Goal: Task Accomplishment & Management: Complete application form

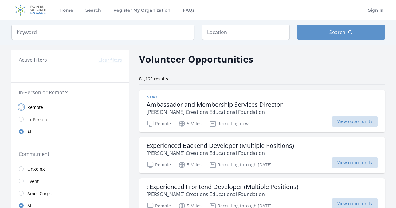
click at [20, 107] on input "radio" at bounding box center [21, 107] width 5 height 5
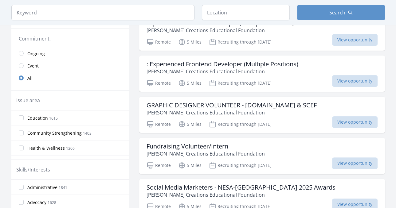
scroll to position [135, 0]
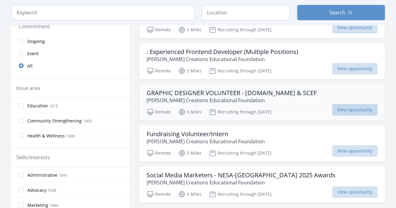
click at [352, 110] on span "View opportunity" at bounding box center [354, 110] width 45 height 12
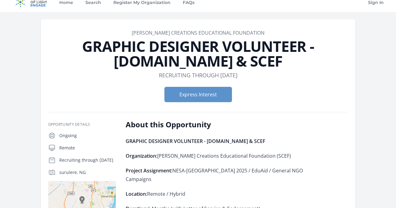
scroll to position [4, 0]
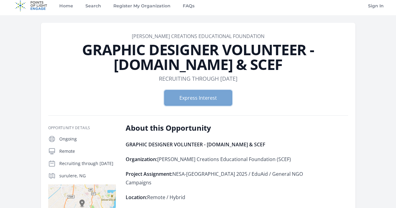
click at [222, 96] on button "Express Interest" at bounding box center [198, 97] width 68 height 15
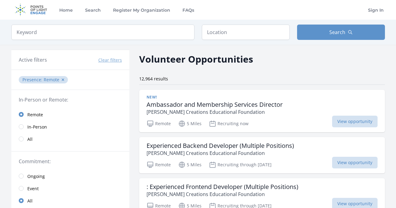
scroll to position [216, 0]
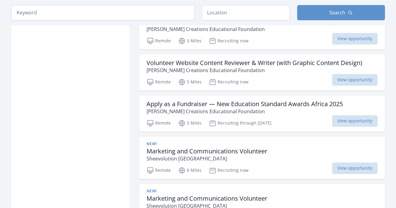
scroll to position [659, 0]
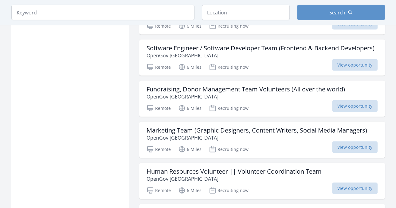
scroll to position [1064, 0]
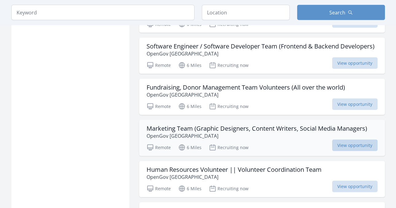
click at [354, 140] on span "View opportunity" at bounding box center [354, 146] width 45 height 12
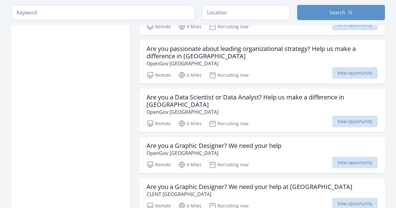
scroll to position [1433, 0]
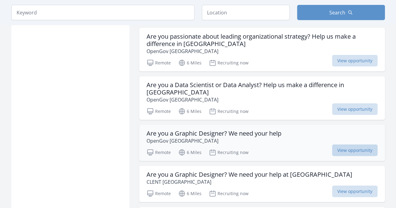
click at [337, 145] on span "View opportunity" at bounding box center [354, 151] width 45 height 12
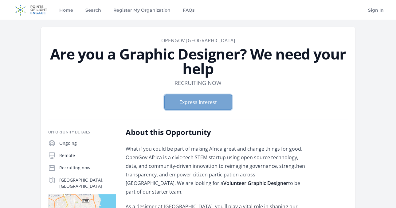
click at [219, 107] on button "Express Interest" at bounding box center [198, 102] width 68 height 15
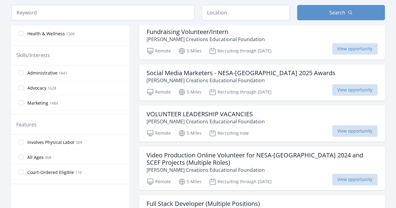
scroll to position [319, 0]
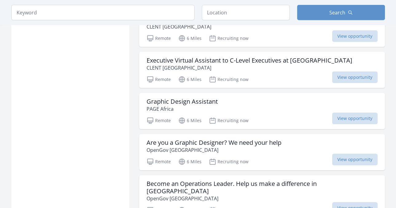
scroll to position [1634, 0]
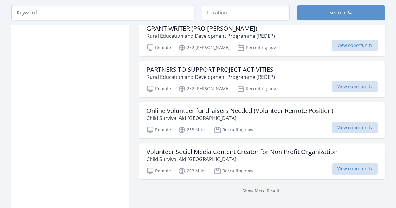
scroll to position [2507, 0]
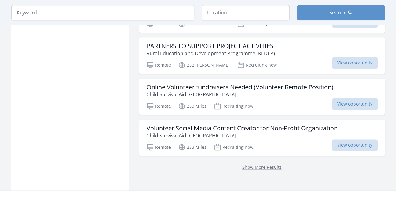
scroll to position [2531, 0]
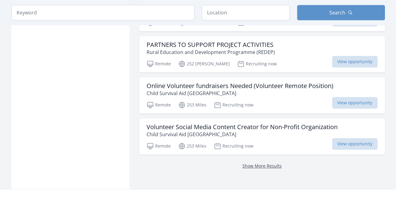
click at [265, 163] on link "Show More Results" at bounding box center [261, 166] width 39 height 6
drag, startPoint x: 265, startPoint y: 129, endPoint x: 262, endPoint y: 149, distance: 20.0
click at [214, 155] on div "Show More Results" at bounding box center [262, 166] width 246 height 22
click at [248, 163] on link "Show More Results" at bounding box center [261, 166] width 39 height 6
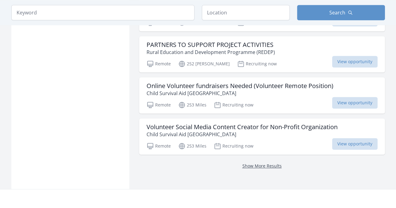
click at [248, 163] on link "Show More Results" at bounding box center [261, 166] width 39 height 6
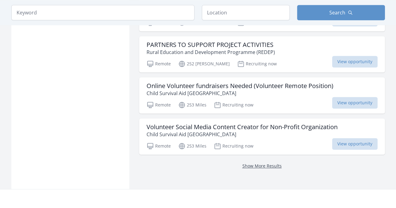
click at [248, 163] on link "Show More Results" at bounding box center [261, 166] width 39 height 6
click at [261, 163] on link "Show More Results" at bounding box center [261, 166] width 39 height 6
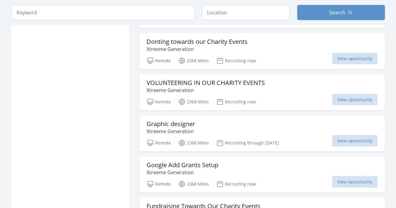
scroll to position [3318, 0]
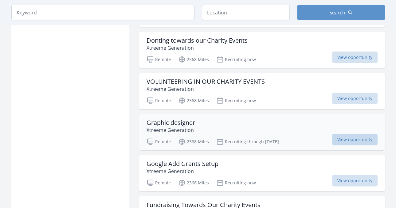
click at [342, 134] on span "View opportunity" at bounding box center [354, 140] width 45 height 12
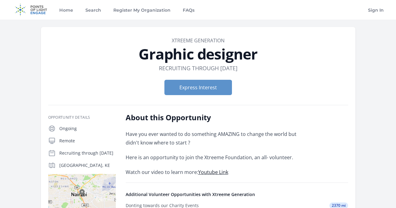
drag, startPoint x: 397, startPoint y: 57, endPoint x: 391, endPoint y: 51, distance: 8.9
click at [212, 88] on button "Express Interest" at bounding box center [198, 87] width 68 height 15
